Goal: Navigation & Orientation: Find specific page/section

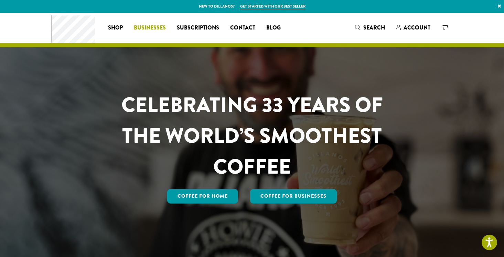
click at [152, 29] on span "Businesses" at bounding box center [150, 28] width 32 height 9
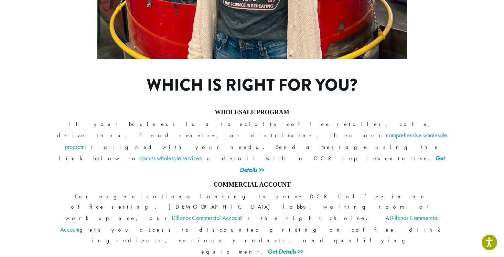
scroll to position [502, 0]
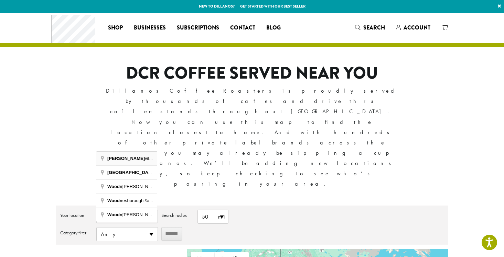
type input "**********"
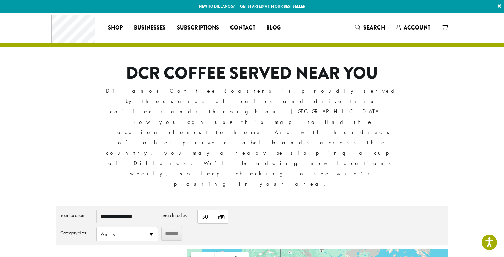
click at [174, 228] on input "******" at bounding box center [171, 234] width 21 height 13
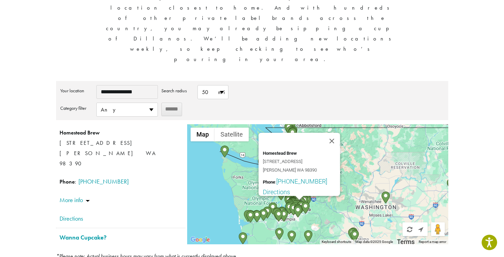
click at [199, 126] on div "To navigate, press the arrow keys. Homestead Brew 1111 Fryer Ave Sumner WA 9839…" at bounding box center [317, 184] width 261 height 120
click at [334, 133] on button "Close" at bounding box center [331, 141] width 16 height 16
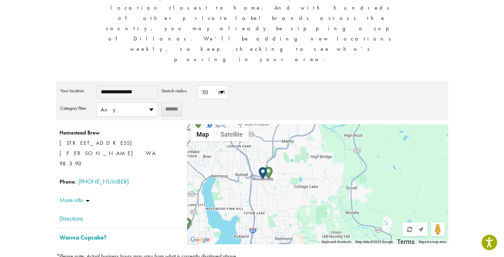
click at [271, 167] on img "Bobae Coffee & Tea" at bounding box center [268, 173] width 8 height 12
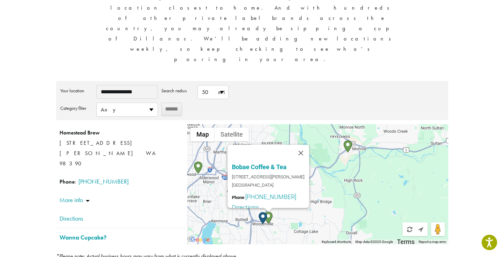
click at [263, 212] on img "Start location" at bounding box center [262, 218] width 8 height 12
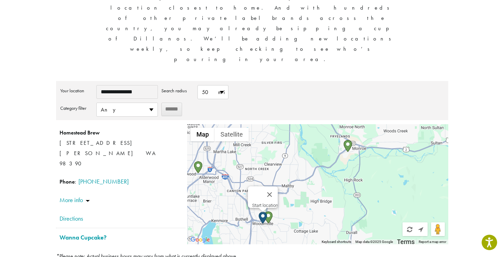
click at [261, 212] on img "Start location" at bounding box center [262, 218] width 8 height 12
click at [269, 212] on img "Bobae Coffee & Tea" at bounding box center [268, 218] width 8 height 12
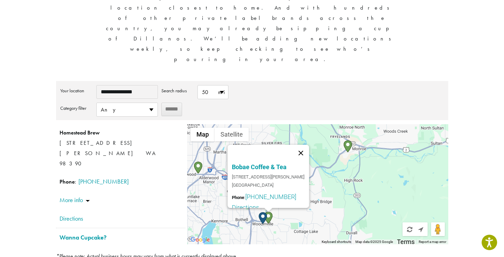
click at [306, 145] on button "Close" at bounding box center [301, 153] width 16 height 16
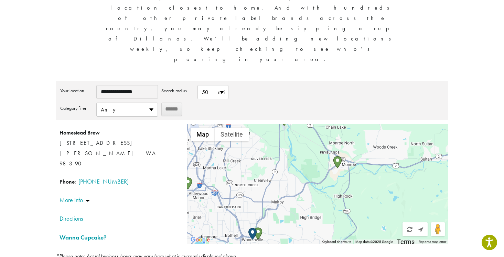
drag, startPoint x: 288, startPoint y: 107, endPoint x: 276, endPoint y: 127, distance: 23.1
click at [276, 127] on div "To navigate, press the arrow keys." at bounding box center [317, 184] width 261 height 120
click at [338, 156] on img "Reach Coffee" at bounding box center [337, 162] width 8 height 12
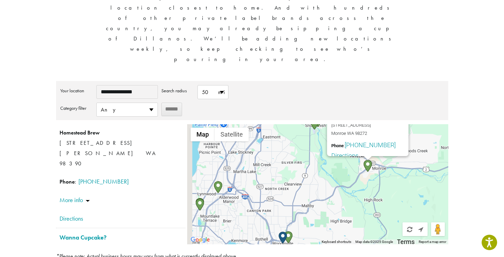
drag, startPoint x: 243, startPoint y: 142, endPoint x: 273, endPoint y: 88, distance: 62.0
click at [273, 124] on div "To navigate, press the arrow keys. Reach Coffee 17630 West Main Street Monroe W…" at bounding box center [317, 184] width 261 height 120
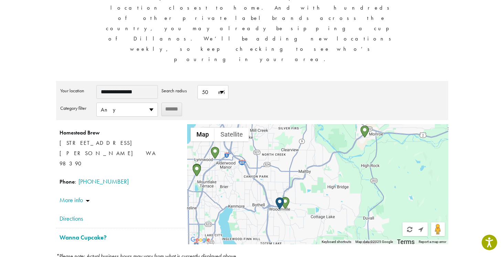
drag, startPoint x: 274, startPoint y: 123, endPoint x: 271, endPoint y: 89, distance: 34.5
click at [271, 124] on div "To navigate, press the arrow keys. Reach Coffee 17630 West Main Street Monroe W…" at bounding box center [317, 184] width 261 height 120
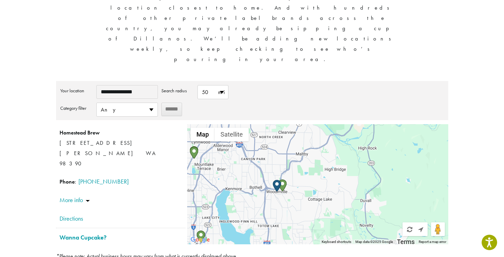
drag, startPoint x: 264, startPoint y: 143, endPoint x: 261, endPoint y: 122, distance: 21.8
click at [261, 124] on div "To navigate, press the arrow keys. Reach Coffee 17630 West Main Street Monroe W…" at bounding box center [317, 184] width 261 height 120
click at [278, 179] on img "Start location" at bounding box center [277, 185] width 8 height 12
click at [284, 179] on img "Bobae Coffee & Tea" at bounding box center [282, 185] width 8 height 12
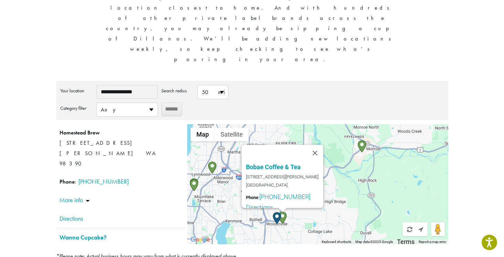
click at [274, 212] on img "Start location" at bounding box center [277, 218] width 8 height 12
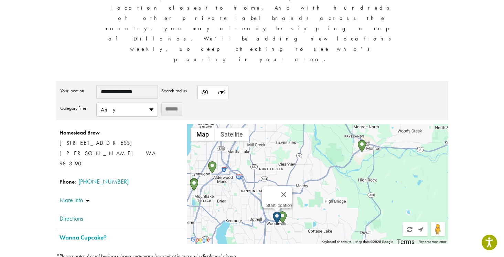
click at [268, 203] on div "Start location" at bounding box center [279, 205] width 26 height 5
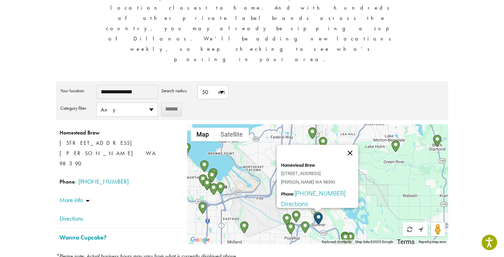
click at [355, 145] on button "Close" at bounding box center [350, 153] width 16 height 16
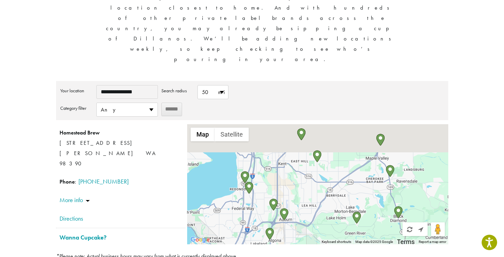
drag, startPoint x: 354, startPoint y: 77, endPoint x: 313, endPoint y: 154, distance: 86.9
click at [313, 154] on div "To navigate, press the arrow keys." at bounding box center [317, 184] width 261 height 120
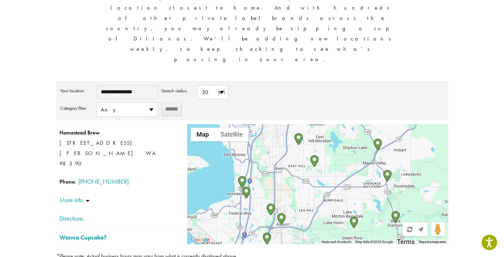
drag, startPoint x: 298, startPoint y: 112, endPoint x: 301, endPoint y: 158, distance: 46.8
click at [301, 158] on div "To navigate, press the arrow keys." at bounding box center [317, 184] width 261 height 120
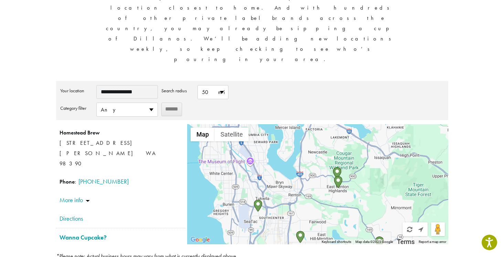
drag, startPoint x: 314, startPoint y: 97, endPoint x: 311, endPoint y: 137, distance: 40.7
click at [311, 137] on div "To navigate, press the arrow keys." at bounding box center [317, 184] width 261 height 120
click at [350, 124] on div "To navigate, press the arrow keys." at bounding box center [317, 184] width 261 height 120
click at [337, 168] on img "3 T’s Espresso" at bounding box center [336, 174] width 8 height 12
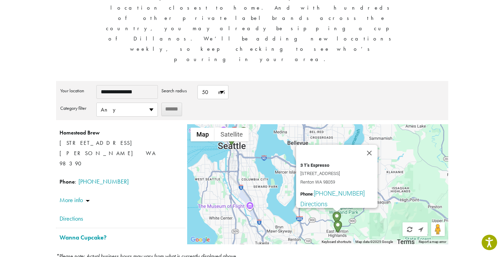
click at [338, 221] on img "Rainier Valley Coffee Co – Renton" at bounding box center [337, 227] width 8 height 12
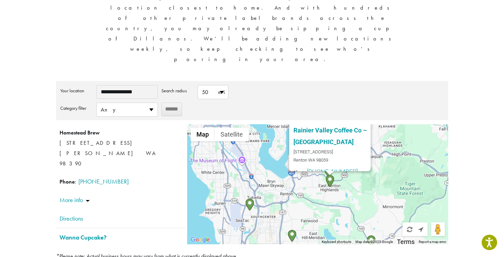
drag, startPoint x: 299, startPoint y: 157, endPoint x: 291, endPoint y: 119, distance: 39.0
click at [291, 124] on div "To navigate, press the arrow keys. Rainier Valley Coffee Co – Renton 12670 164t…" at bounding box center [317, 184] width 261 height 120
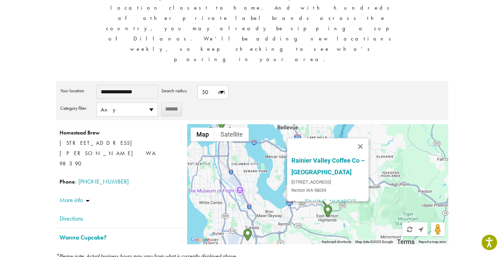
drag, startPoint x: 289, startPoint y: 119, endPoint x: 285, endPoint y: 159, distance: 39.7
click at [285, 158] on div "To navigate, press the arrow keys. Rainier Valley Coffee Co – Renton 12670 164t…" at bounding box center [317, 184] width 261 height 120
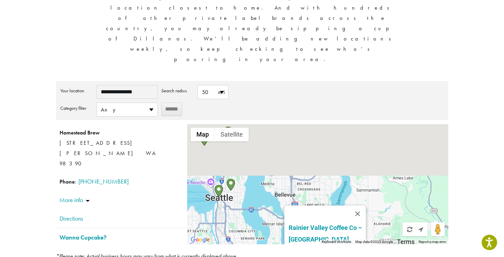
drag, startPoint x: 322, startPoint y: 65, endPoint x: 322, endPoint y: 131, distance: 66.0
click at [322, 131] on div "To navigate, press the arrow keys. Rainier Valley Coffee Co – Renton 12670 164t…" at bounding box center [317, 184] width 261 height 120
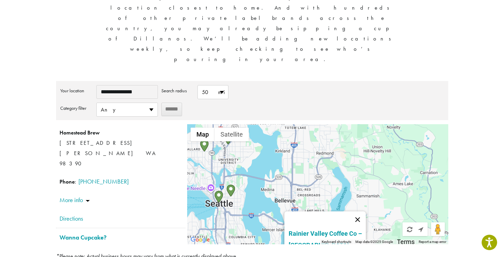
click at [359, 212] on button "Close" at bounding box center [357, 220] width 16 height 16
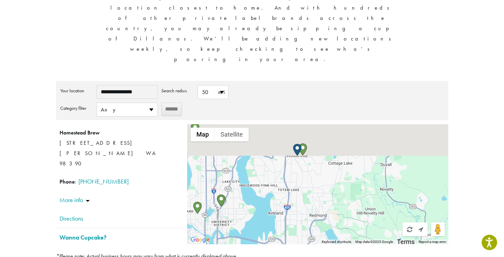
drag, startPoint x: 320, startPoint y: 81, endPoint x: 313, endPoint y: 145, distance: 63.7
click at [313, 145] on div "To navigate, press the arrow keys." at bounding box center [317, 184] width 261 height 120
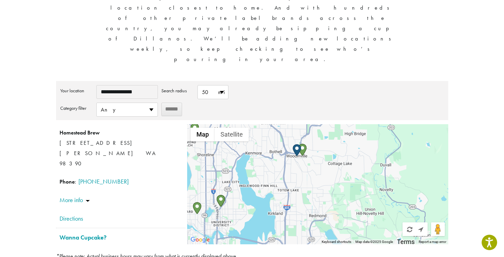
click at [296, 144] on img "Start location" at bounding box center [297, 150] width 8 height 12
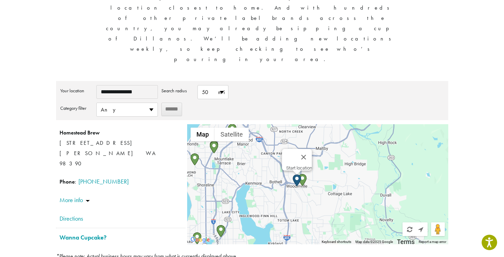
click at [304, 174] on img "Bobae Coffee & Tea" at bounding box center [302, 180] width 8 height 12
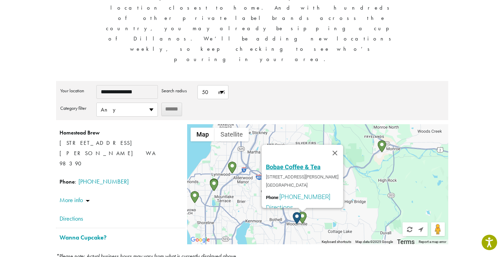
click at [296, 164] on link "Bobae Coffee & Tea" at bounding box center [293, 167] width 55 height 7
click at [478, 197] on section "**********" at bounding box center [252, 86] width 504 height 396
